Goal: Task Accomplishment & Management: Complete application form

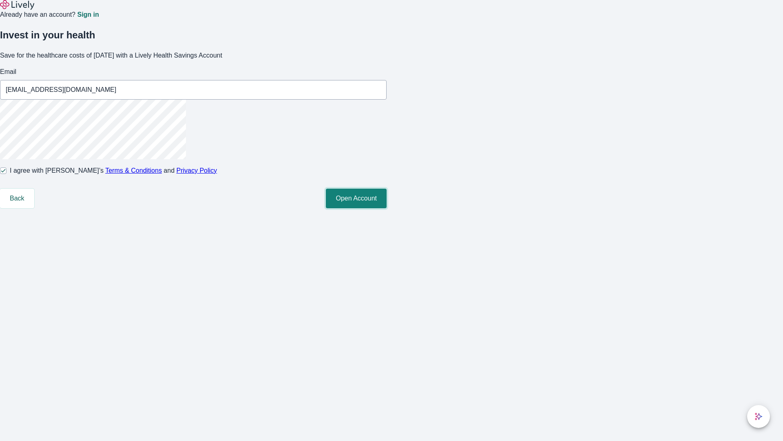
click at [387, 208] on button "Open Account" at bounding box center [356, 198] width 61 height 20
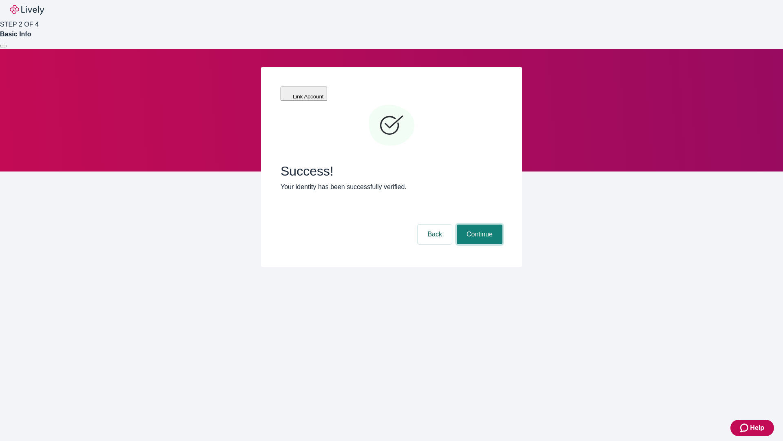
click at [478, 224] on button "Continue" at bounding box center [480, 234] width 46 height 20
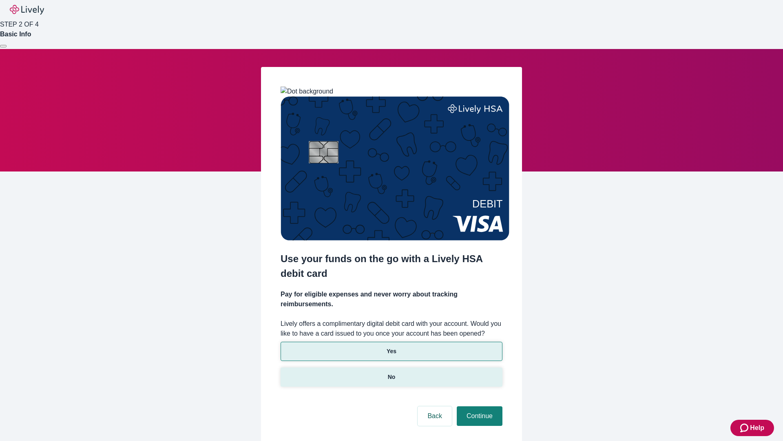
click at [391, 372] on p "No" at bounding box center [392, 376] width 8 height 9
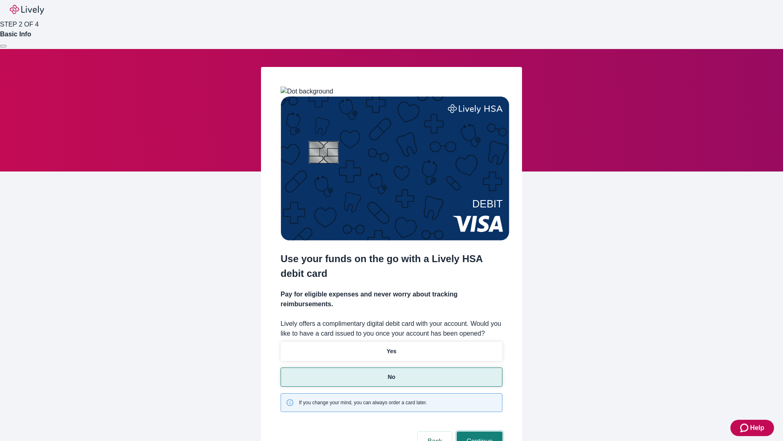
click at [478, 431] on button "Continue" at bounding box center [480, 441] width 46 height 20
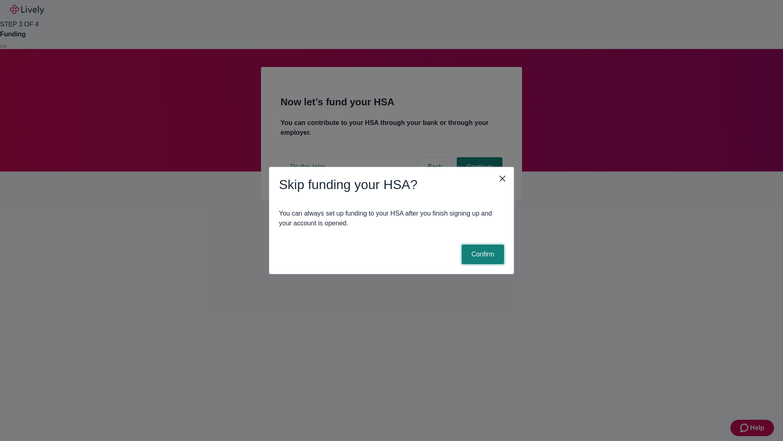
click at [482, 254] on button "Confirm" at bounding box center [483, 254] width 42 height 20
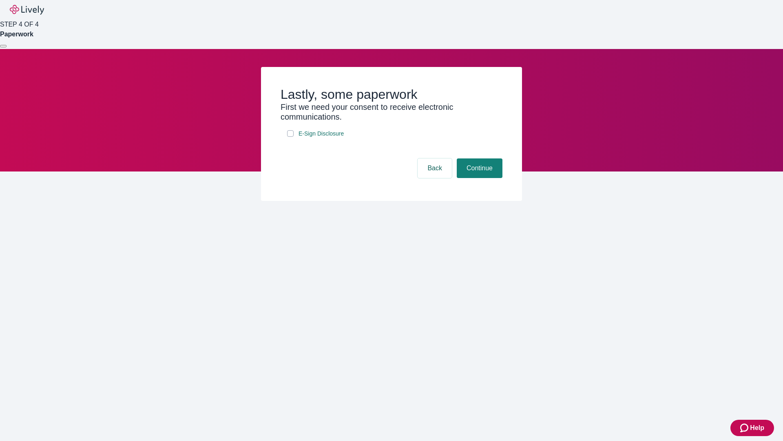
click at [290, 137] on input "E-Sign Disclosure" at bounding box center [290, 133] width 7 height 7
checkbox input "true"
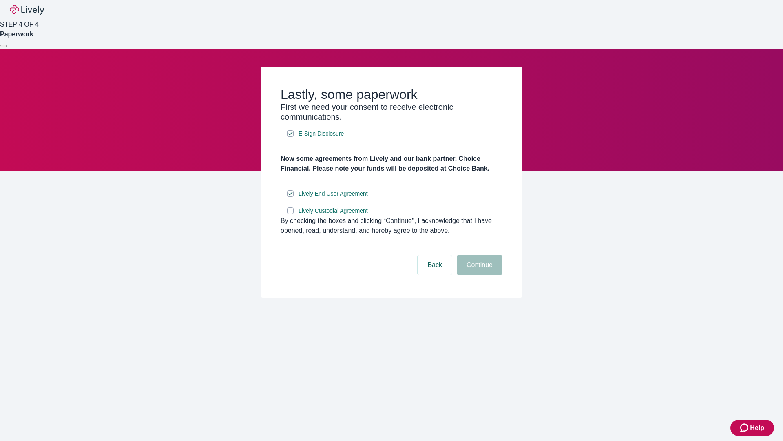
click at [290, 214] on input "Lively Custodial Agreement" at bounding box center [290, 210] width 7 height 7
checkbox input "true"
click at [478, 275] on button "Continue" at bounding box center [480, 265] width 46 height 20
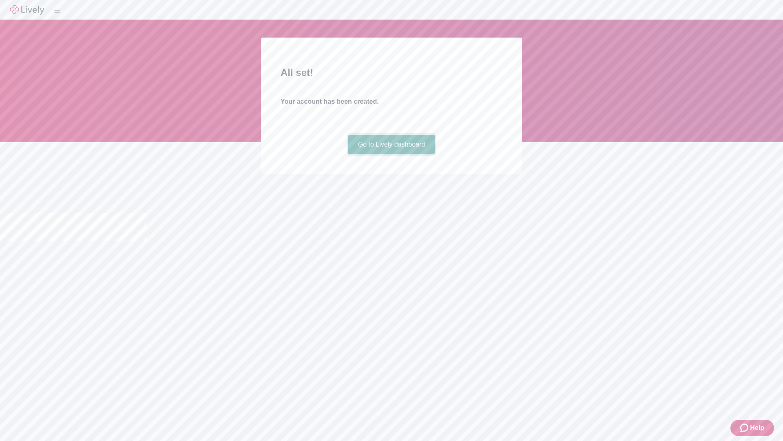
click at [391, 154] on link "Go to Lively dashboard" at bounding box center [391, 145] width 87 height 20
